Goal: Task Accomplishment & Management: Manage account settings

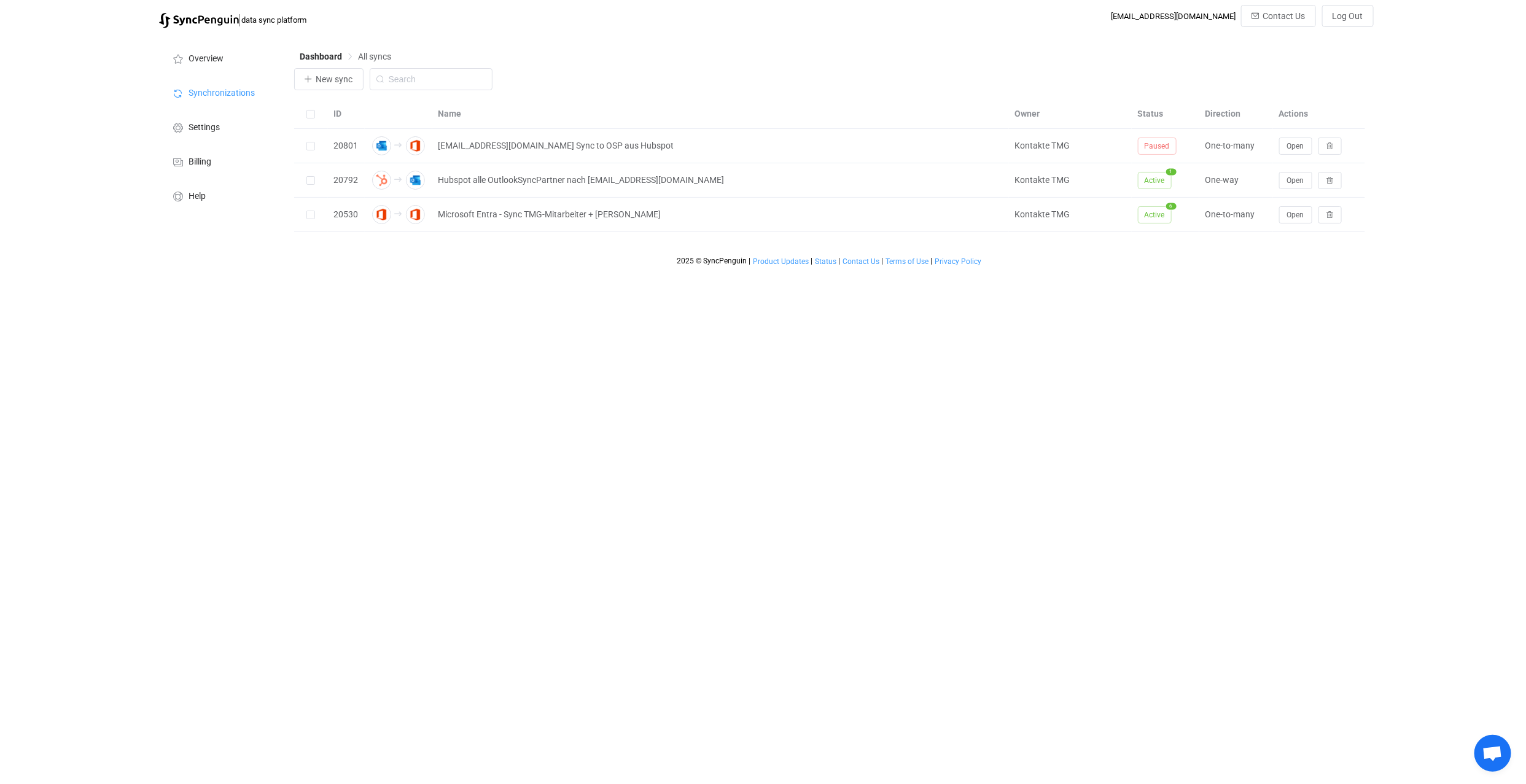
scroll to position [3968, 0]
click at [1296, 178] on span "Open" at bounding box center [1295, 180] width 17 height 8
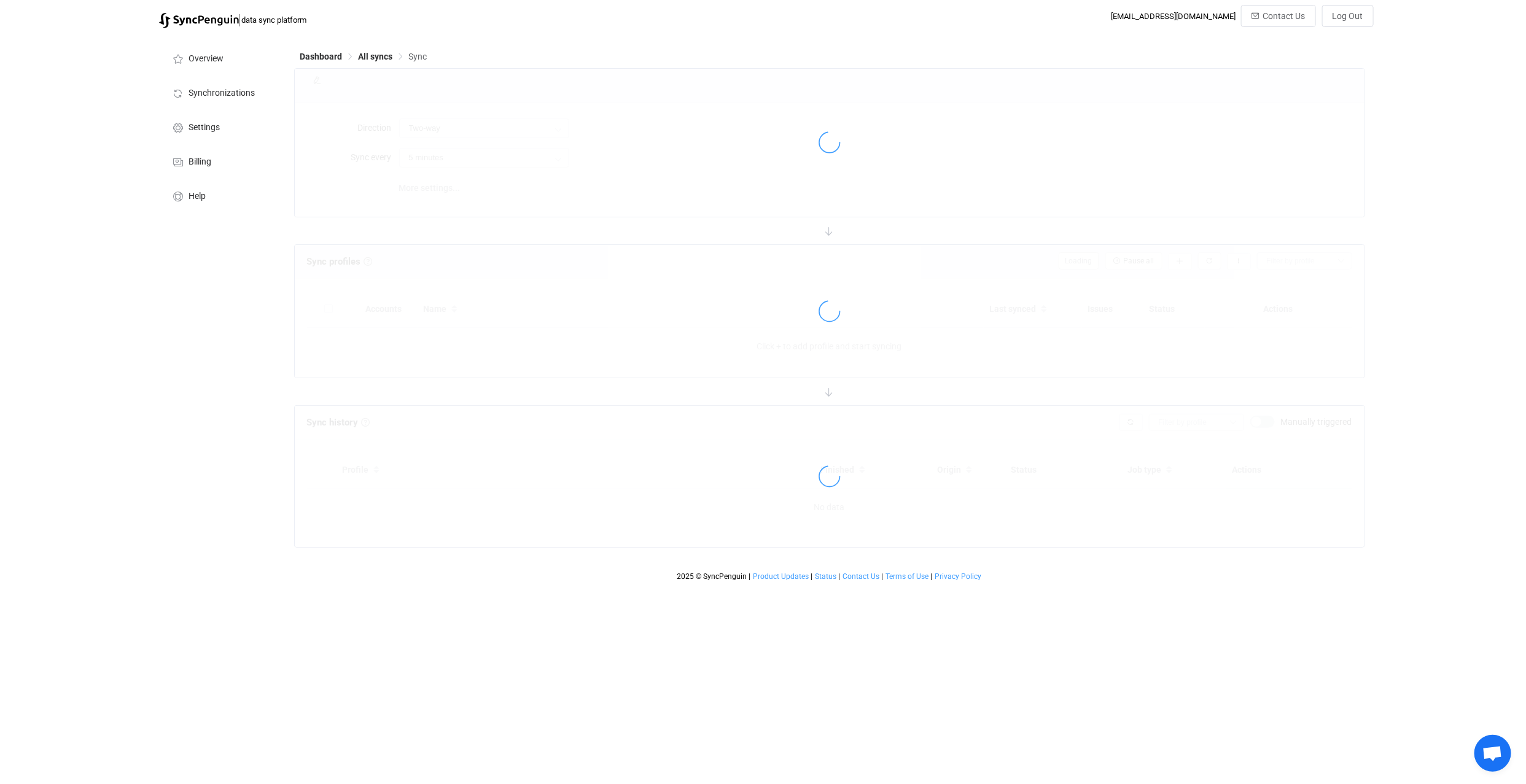
type input "HubSpot → Outlook"
type input "30 minutes"
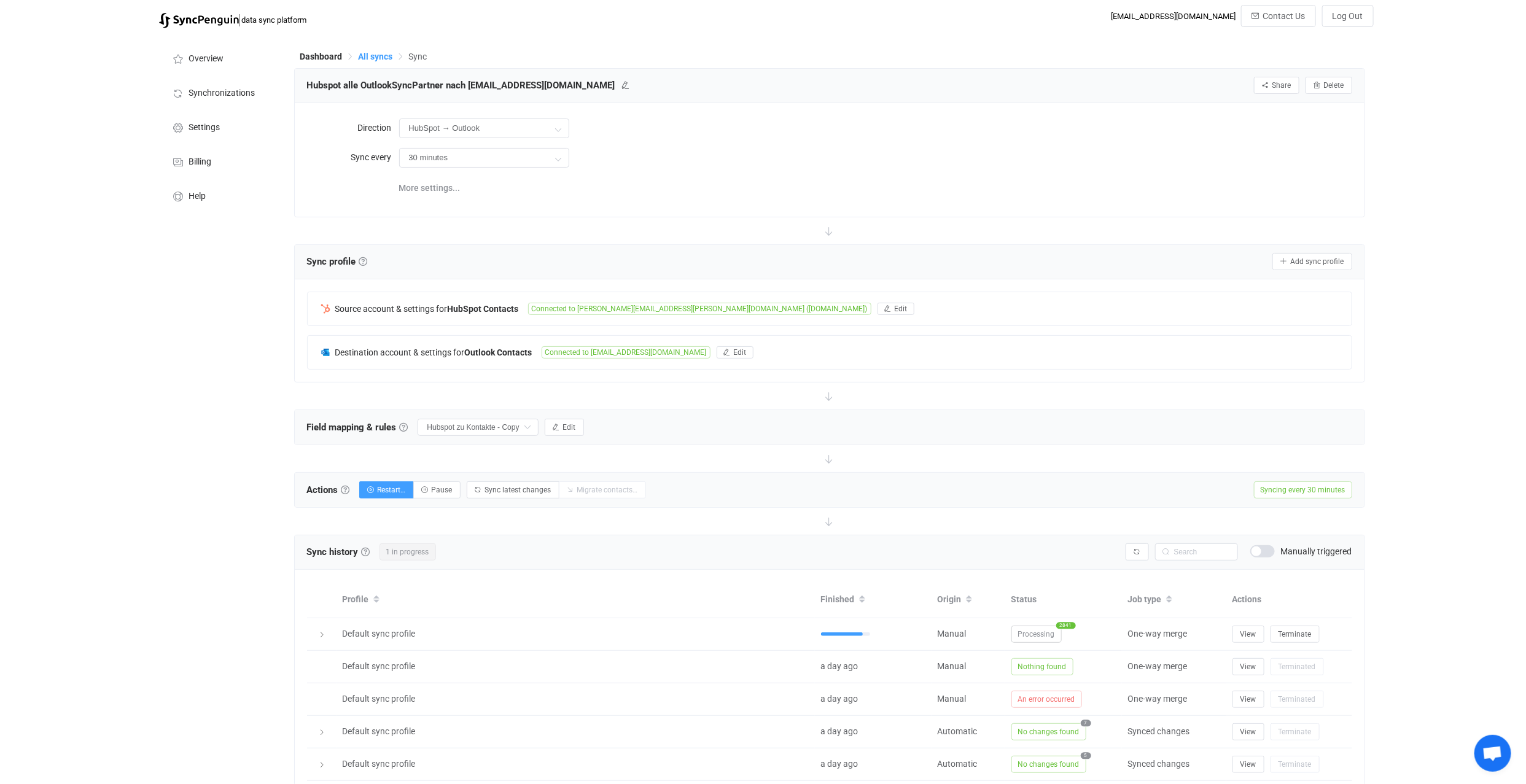
drag, startPoint x: 379, startPoint y: 55, endPoint x: 408, endPoint y: 56, distance: 29.0
click at [379, 55] on span "All syncs" at bounding box center [376, 56] width 34 height 10
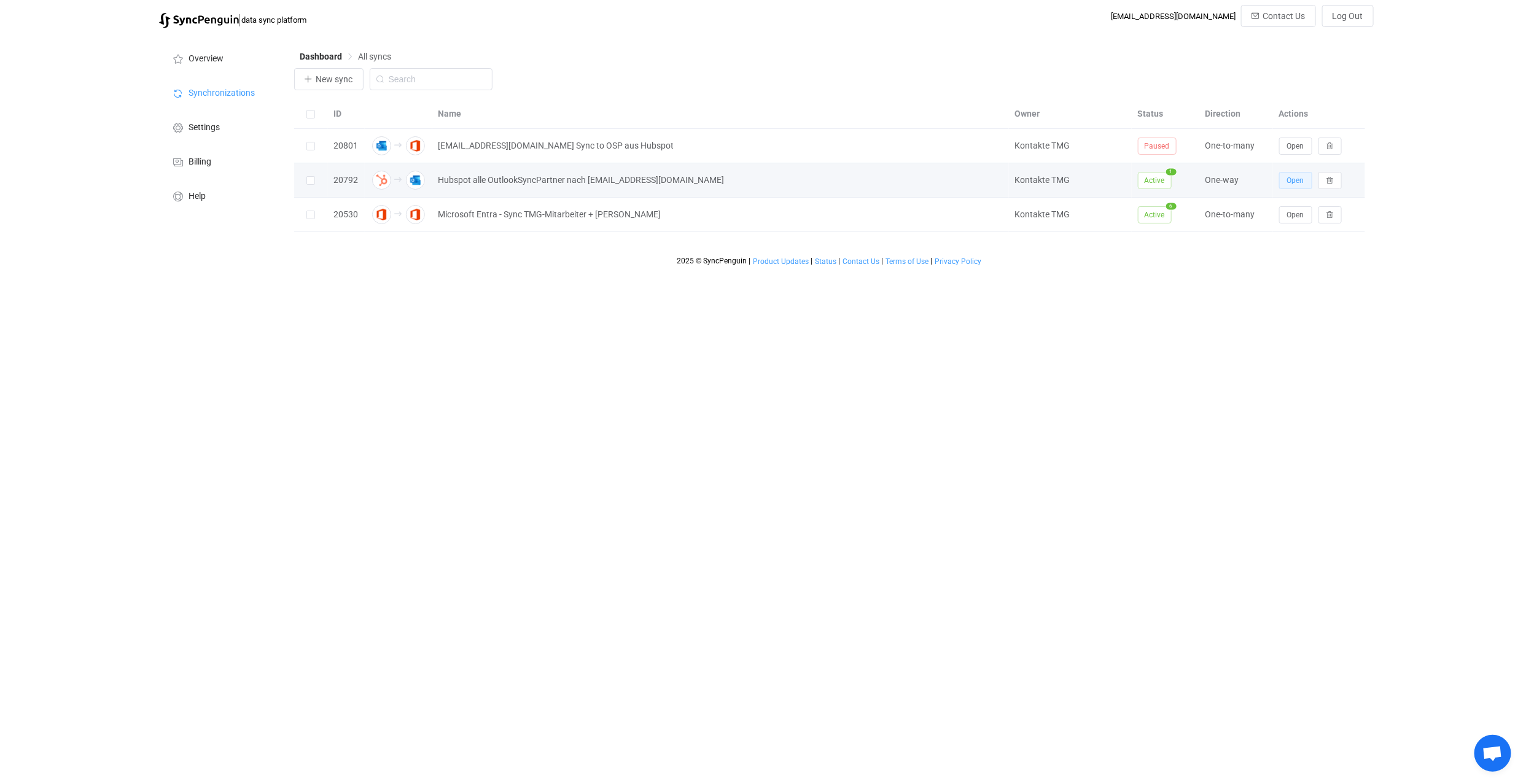
click at [1301, 180] on span "Open" at bounding box center [1295, 180] width 17 height 8
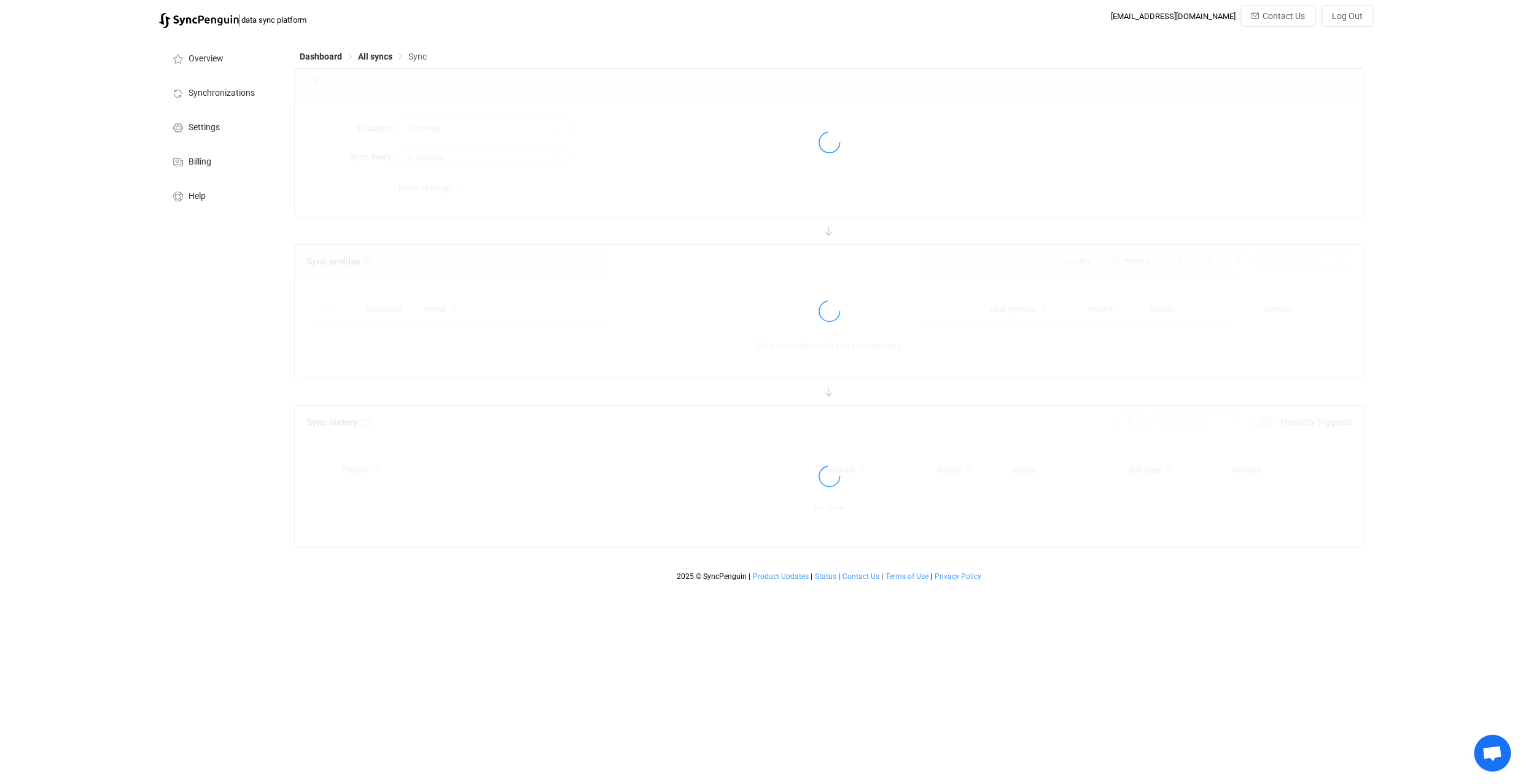
type input "HubSpot → Outlook"
type input "30 minutes"
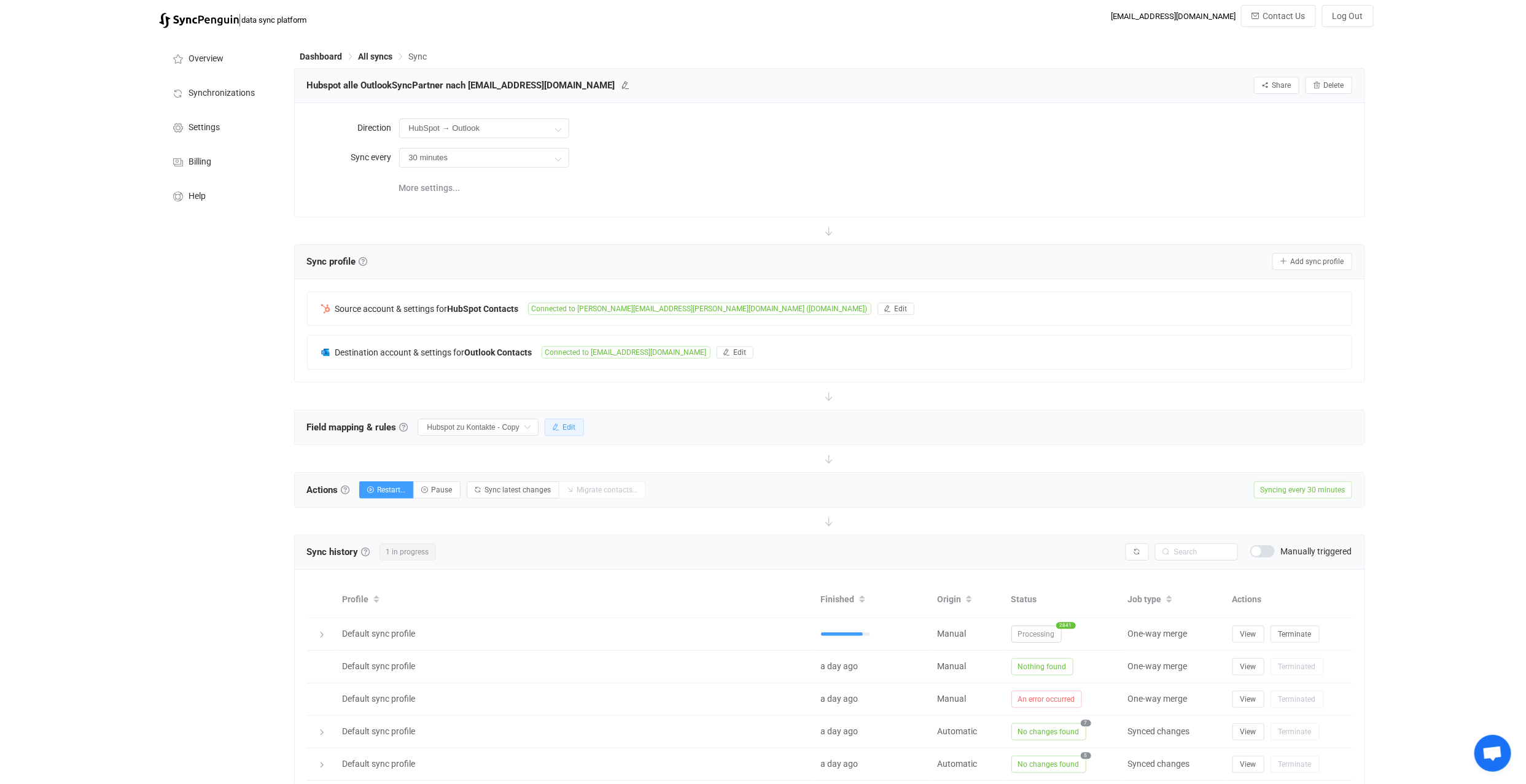
click at [571, 427] on span "Edit" at bounding box center [569, 427] width 13 height 8
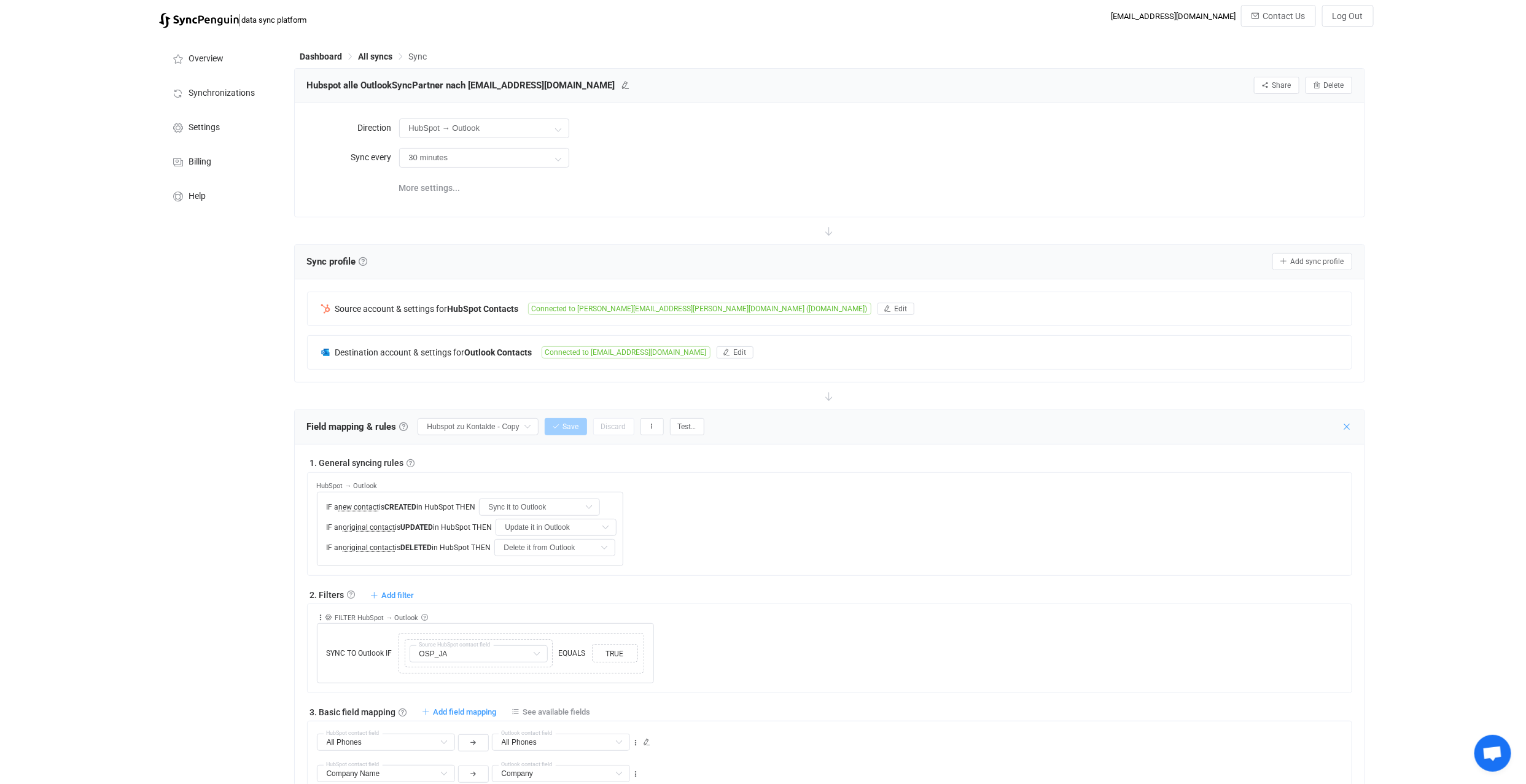
click at [1351, 423] on icon at bounding box center [1347, 427] width 10 height 10
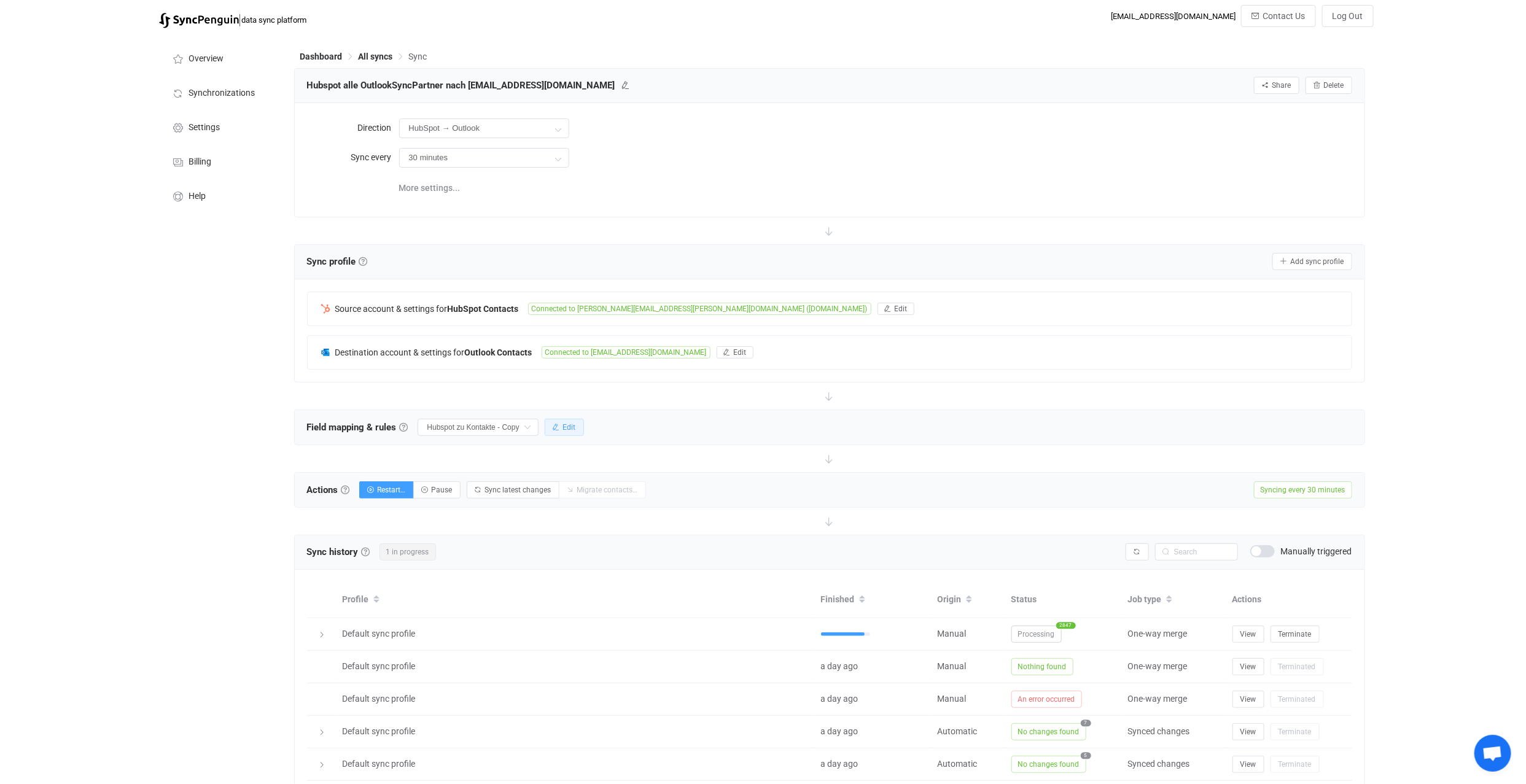
click at [574, 424] on span "Edit" at bounding box center [569, 427] width 13 height 8
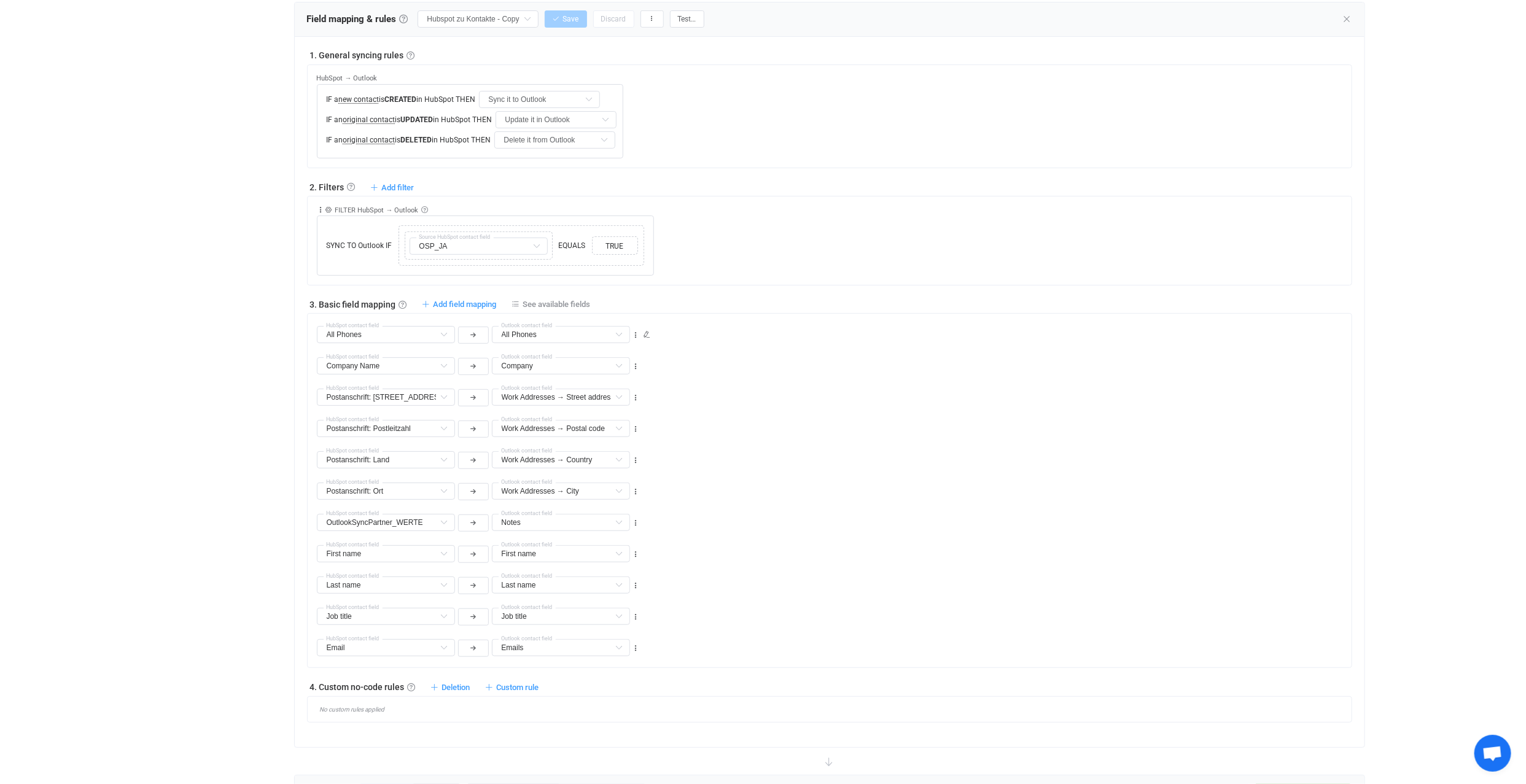
scroll to position [409, 0]
click at [467, 299] on span "Add field mapping" at bounding box center [465, 303] width 63 height 9
type input "All Phones"
type input "Company Name"
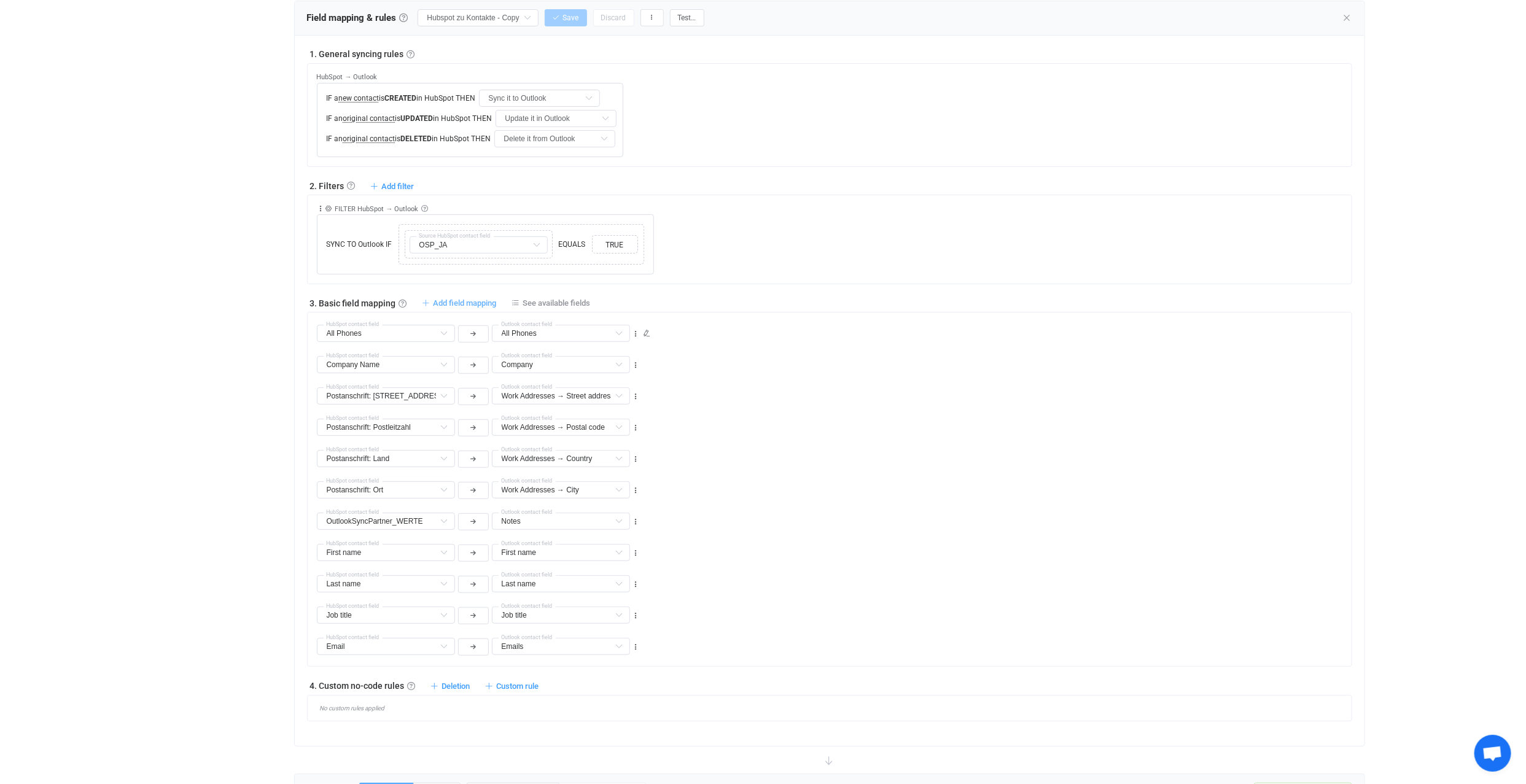
type input "Company"
type input "Postanschrift: [STREET_ADDRESS]"
type input "Work Addresses → Street address"
type input "Postanschrift: Postleitzahl"
type input "Work Addresses → Postal code"
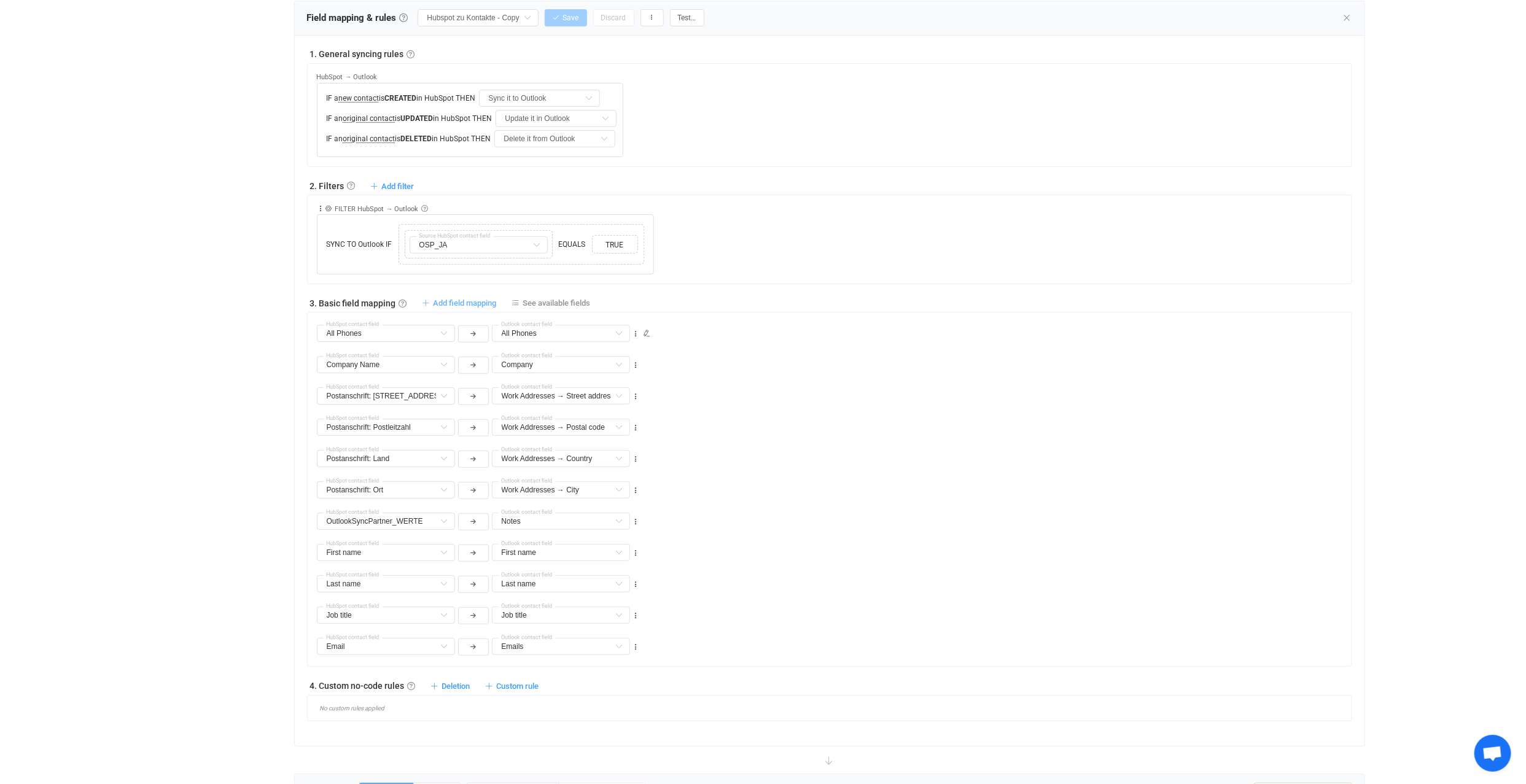
type input "Postanschrift: Land"
type input "Work Addresses → Country"
type input "Postanschrift: Ort"
type input "Work Addresses → City"
type input "OutlookSyncPartner_WERTE"
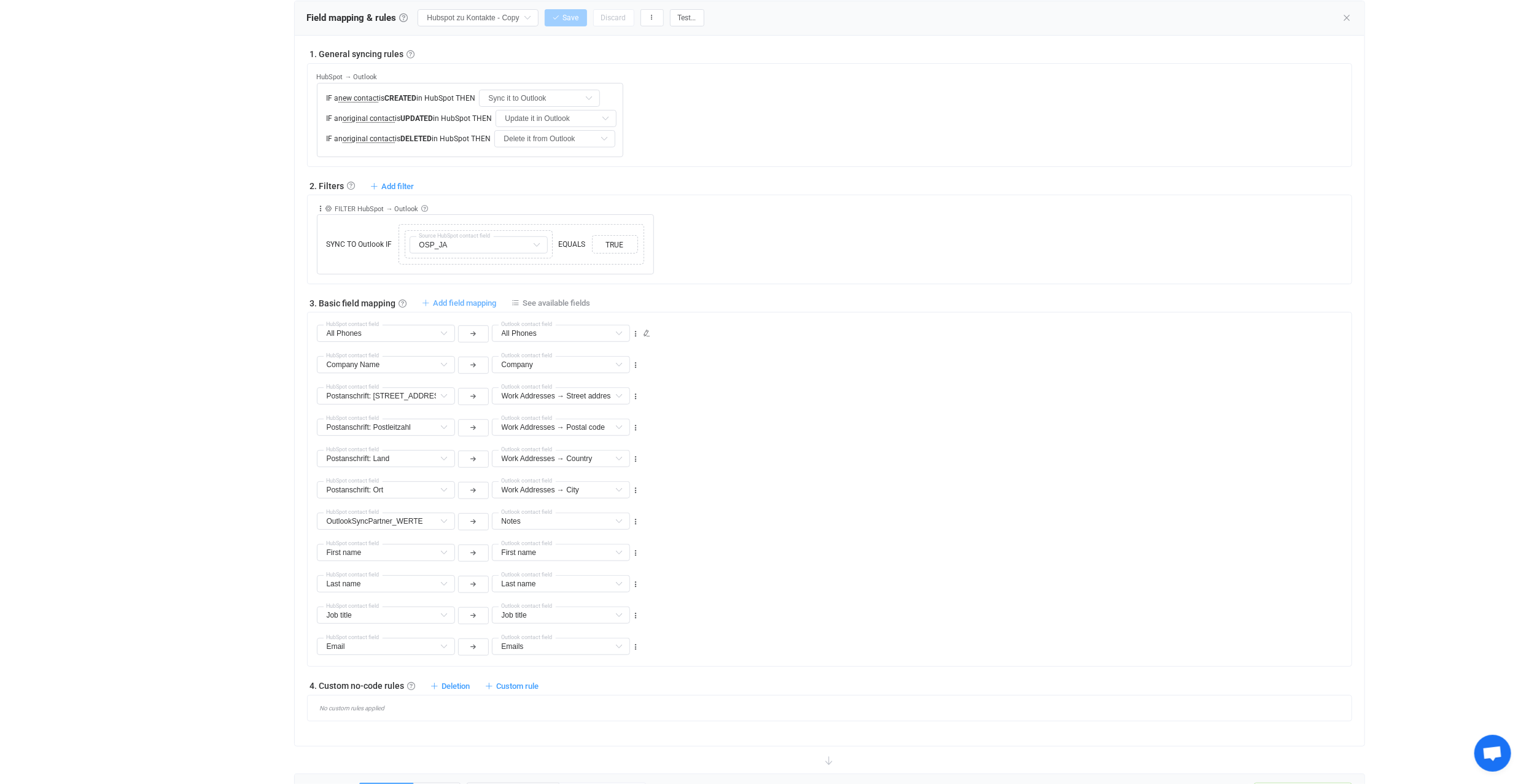
type input "Notes"
type input "First name"
type input "Last name"
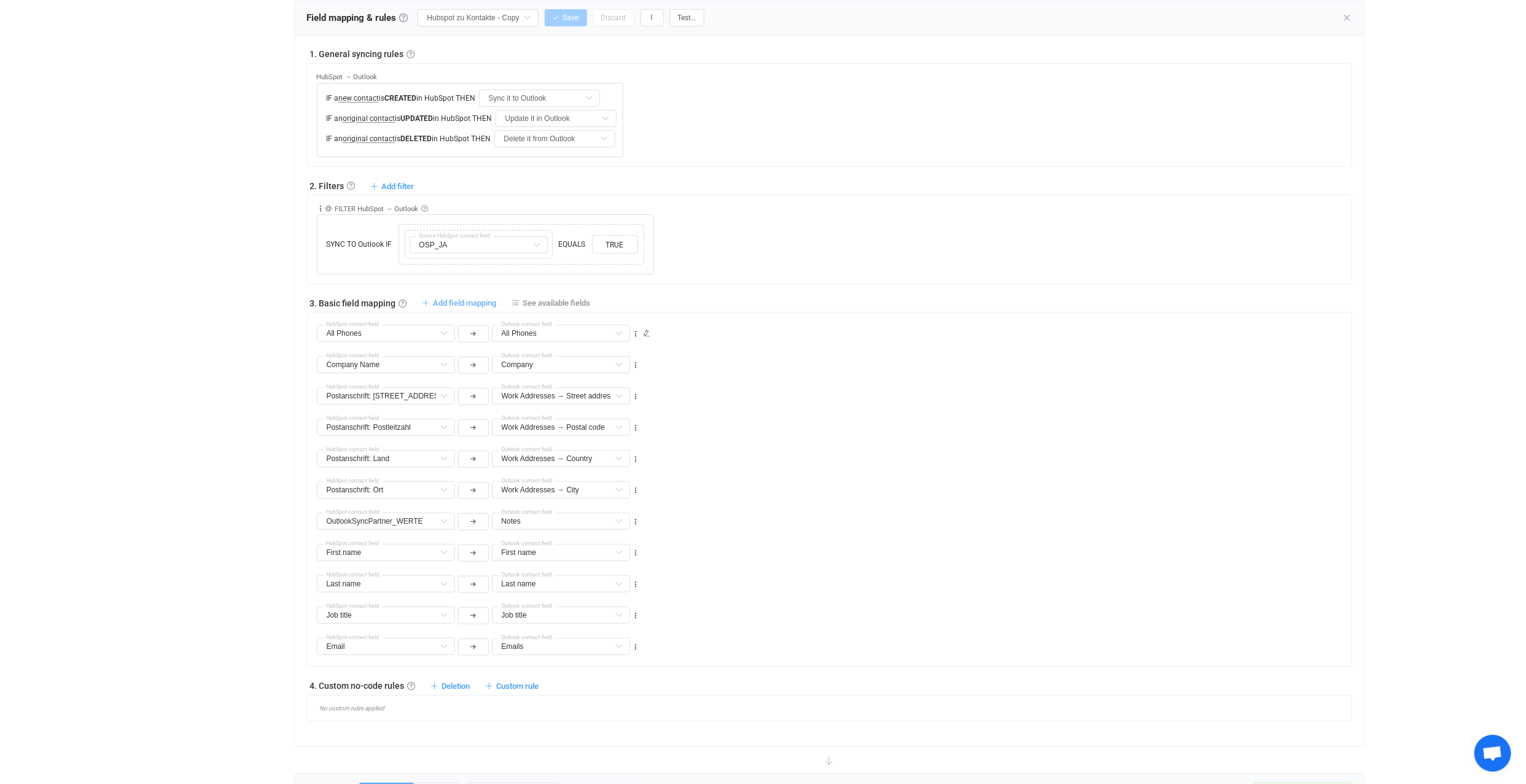
type input "Job title"
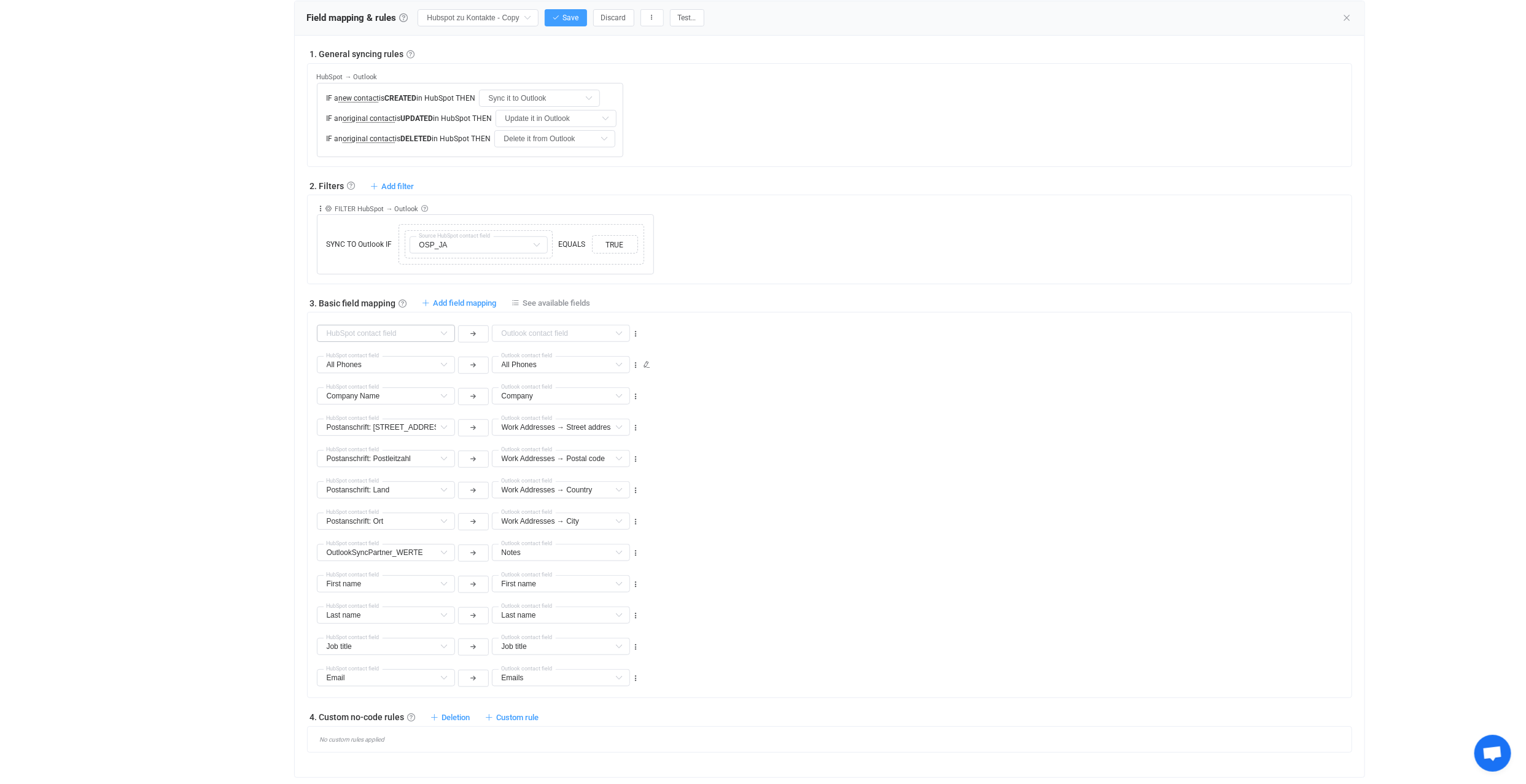
click at [444, 328] on icon at bounding box center [444, 333] width 15 height 17
click at [562, 328] on input "text" at bounding box center [561, 333] width 138 height 17
click at [329, 331] on input "text" at bounding box center [385, 333] width 138 height 17
click at [380, 360] on li "Abteilung Custom fields" at bounding box center [391, 363] width 147 height 21
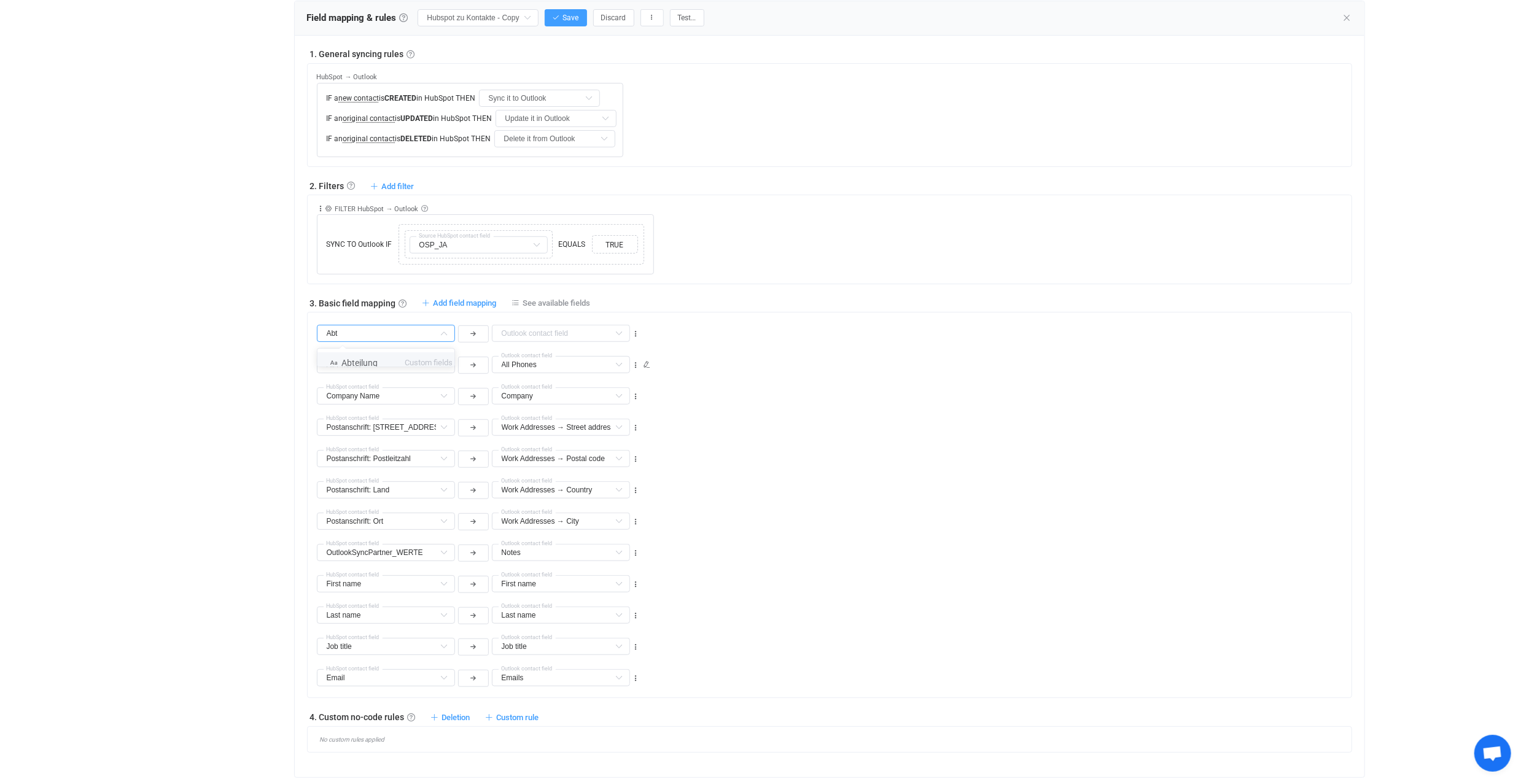
type input "Abteilung"
click at [557, 328] on input "text" at bounding box center [561, 333] width 138 height 17
click at [554, 463] on span "Department" at bounding box center [538, 467] width 46 height 10
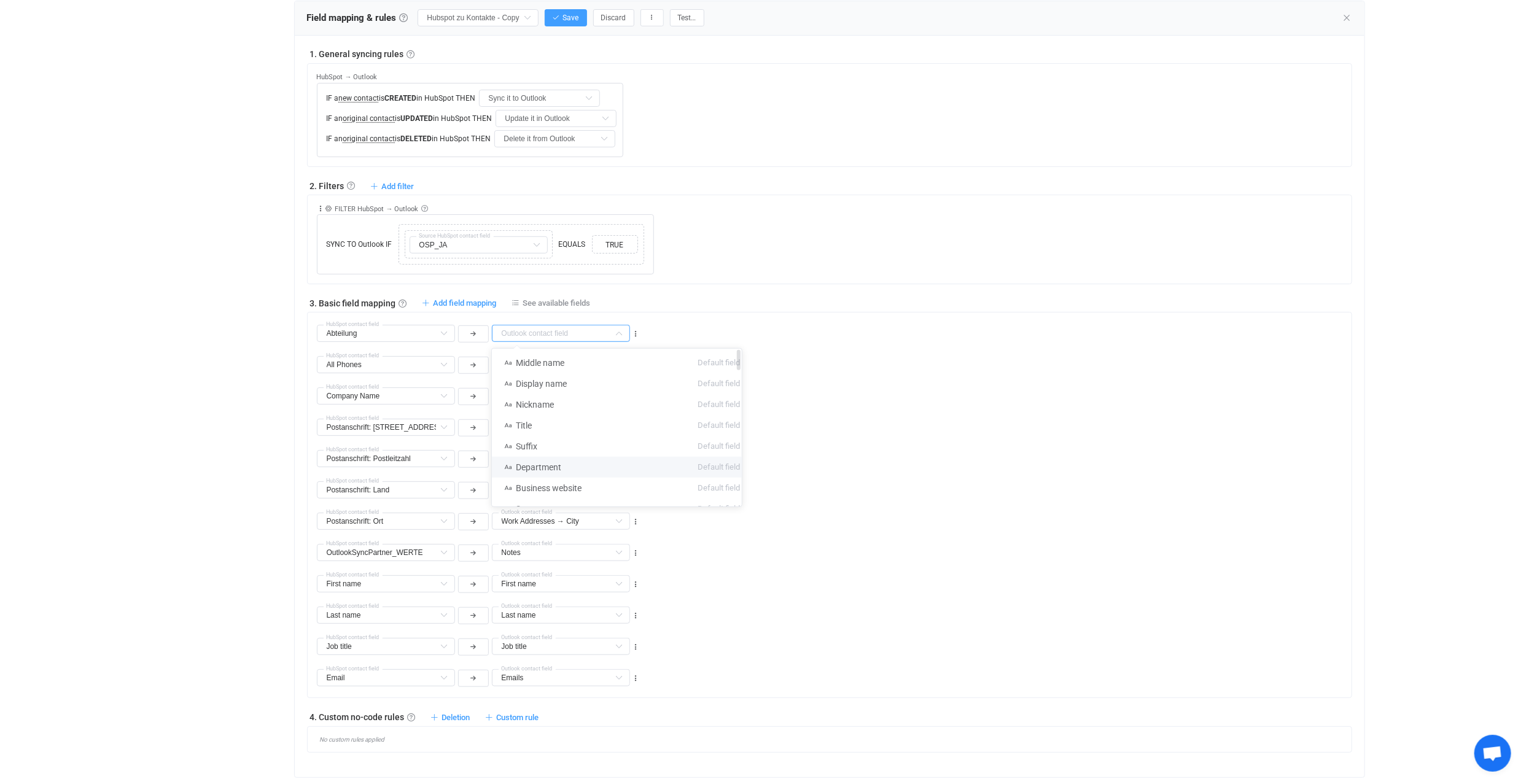
type input "Department"
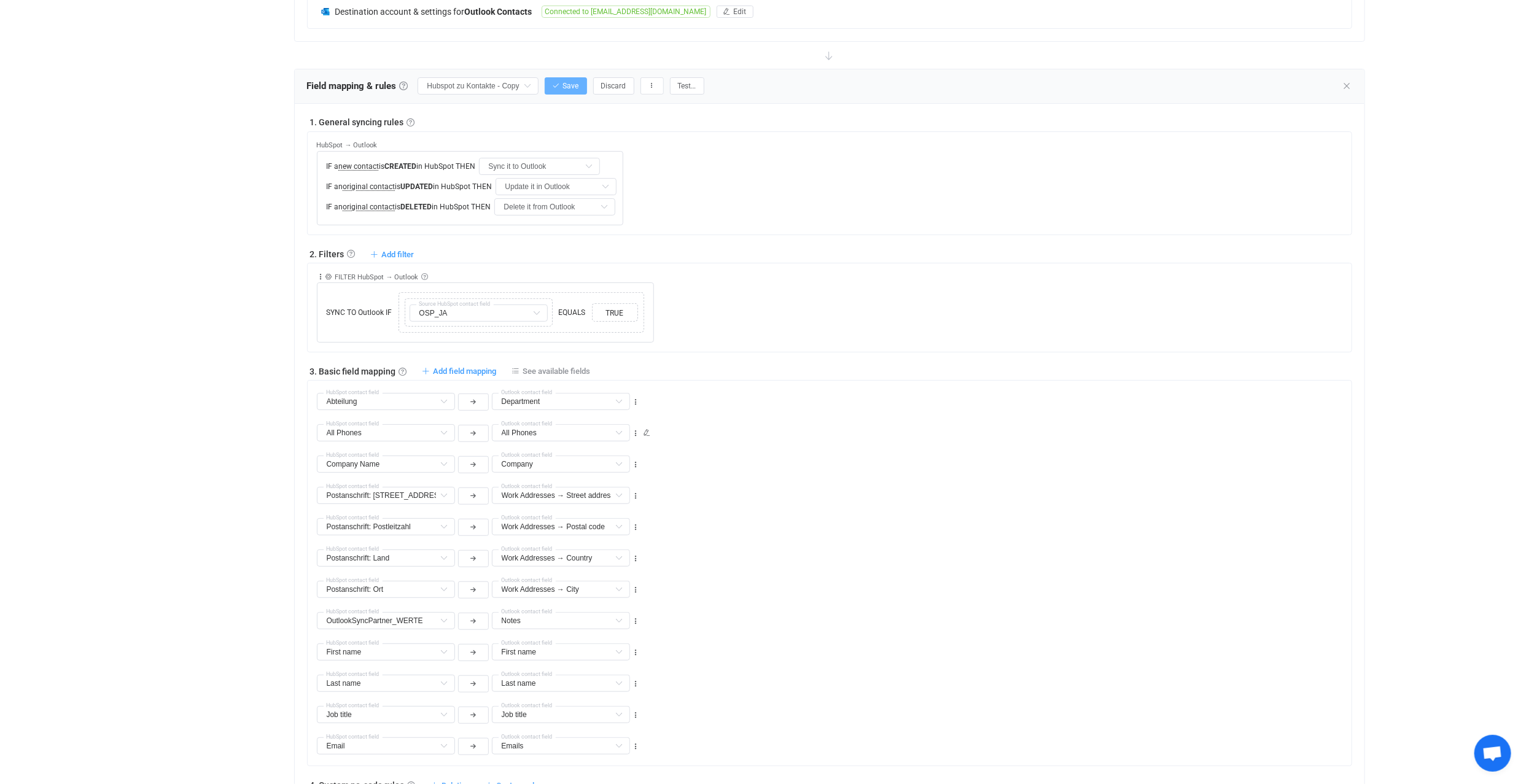
click at [566, 83] on span "Save" at bounding box center [571, 86] width 16 height 8
click at [1348, 81] on icon at bounding box center [1347, 86] width 10 height 10
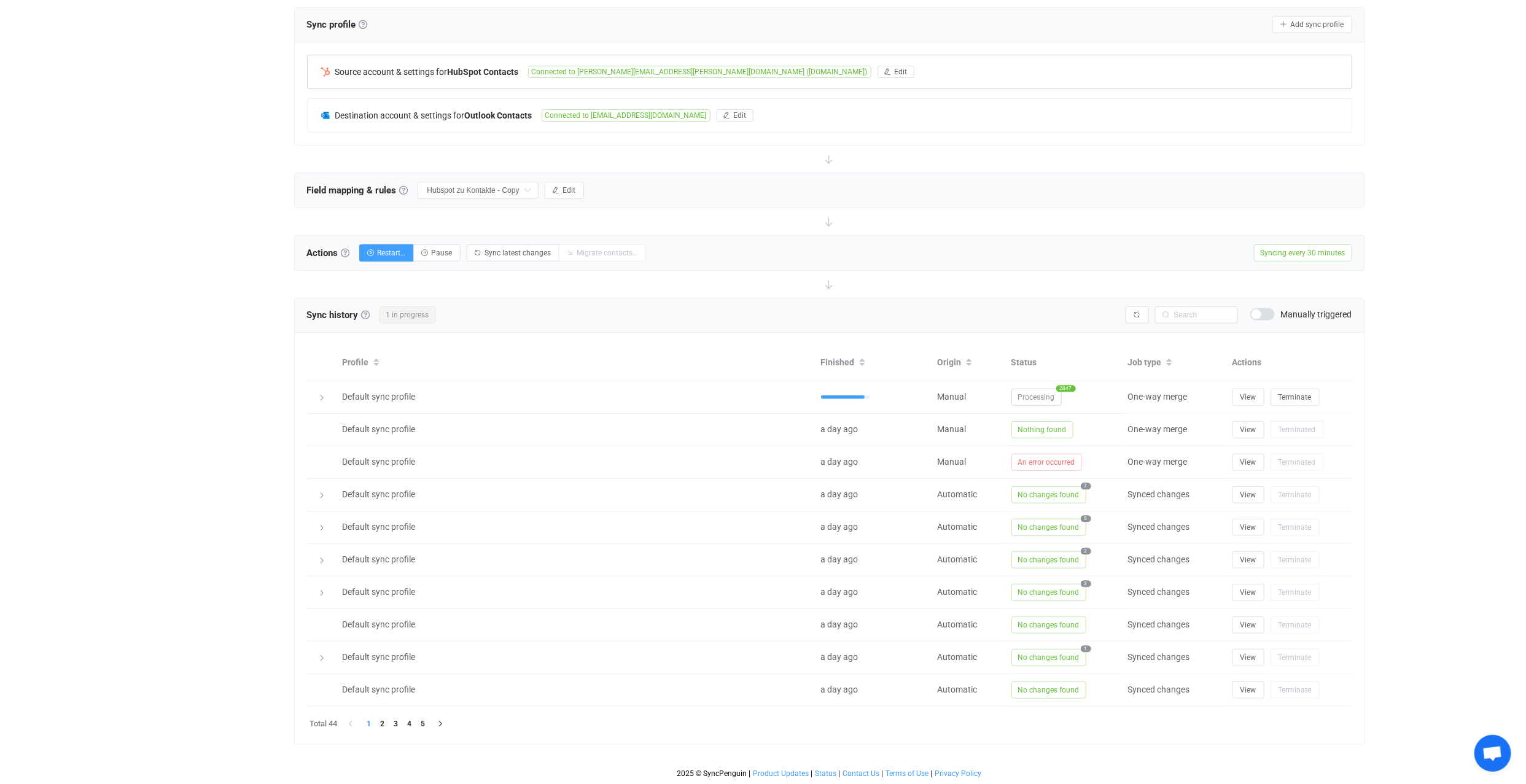
scroll to position [235, 0]
